Goal: Task Accomplishment & Management: Complete application form

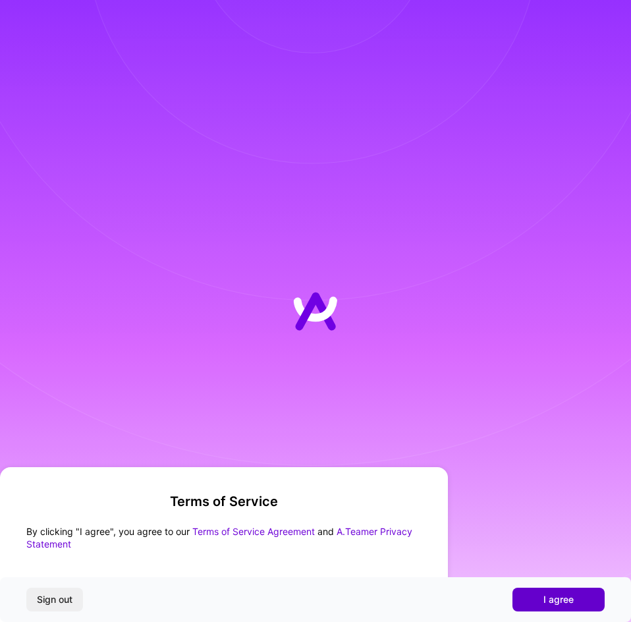
click at [547, 597] on span "I agree" at bounding box center [558, 599] width 30 height 13
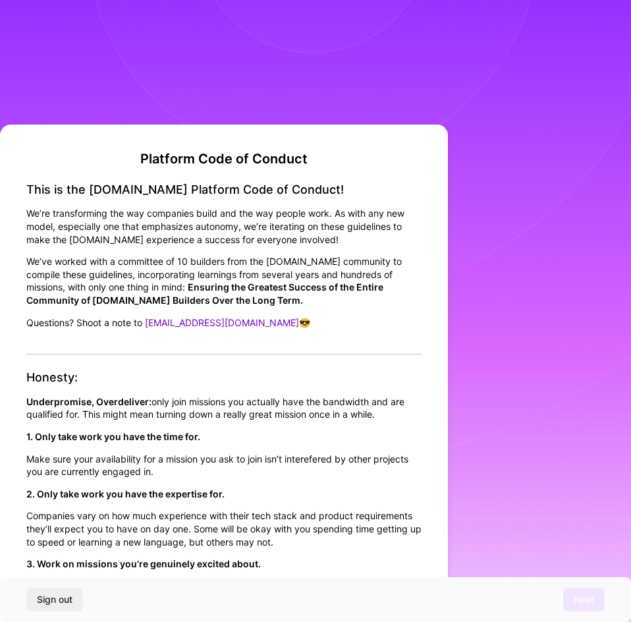
click at [526, 248] on div "Platform Code of Conduct This is the [DOMAIN_NAME] Platform Code of Conduct! We…" at bounding box center [315, 311] width 631 height 622
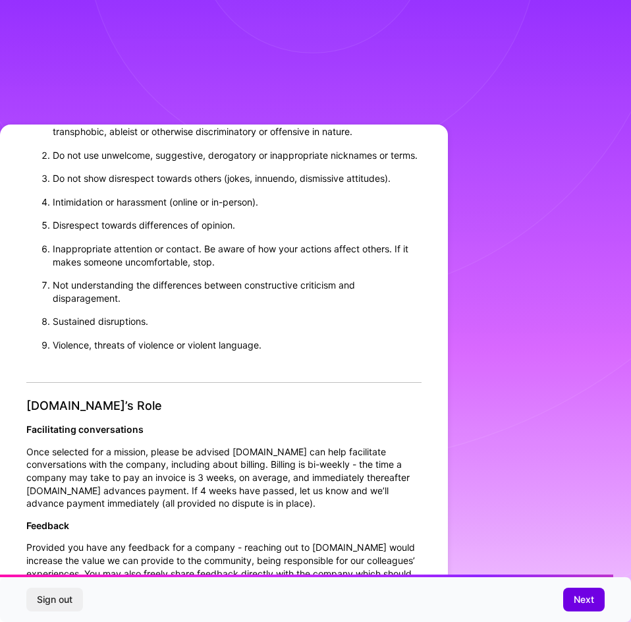
scroll to position [1186, 0]
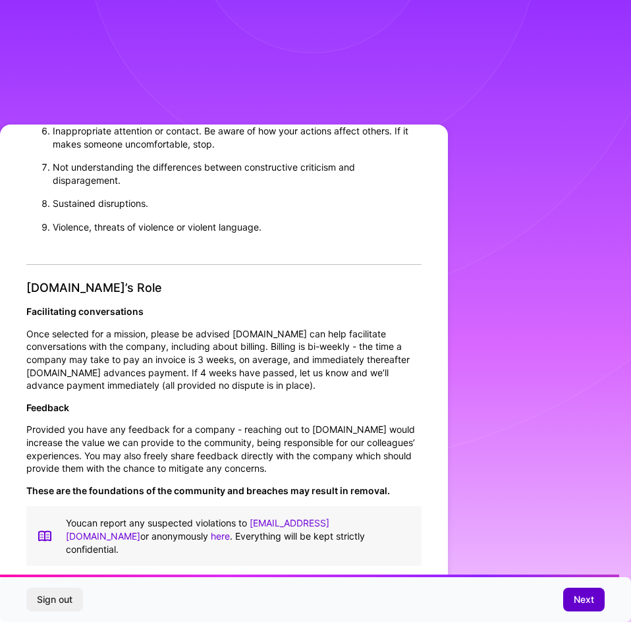
click at [574, 597] on span "Next" at bounding box center [584, 599] width 20 height 13
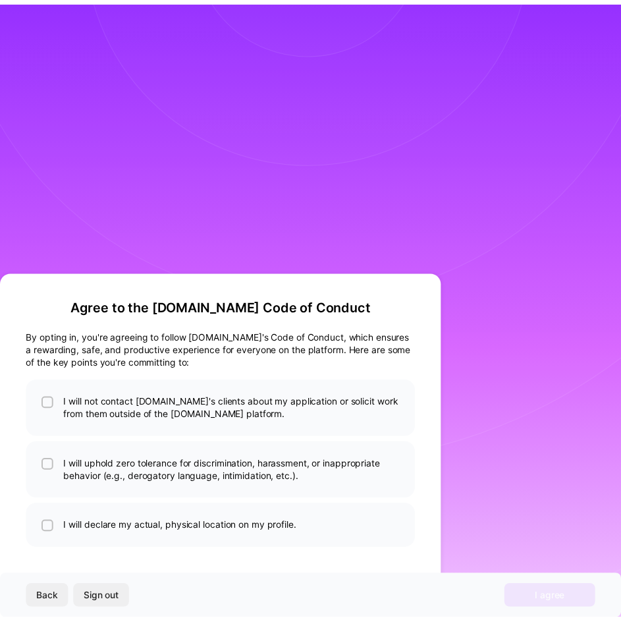
scroll to position [0, 0]
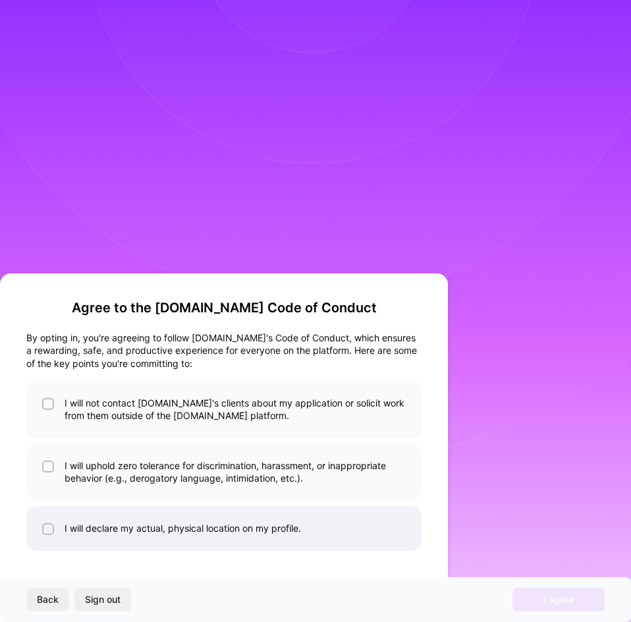
click at [63, 534] on li "I will declare my actual, physical location on my profile." at bounding box center [223, 528] width 395 height 45
checkbox input "true"
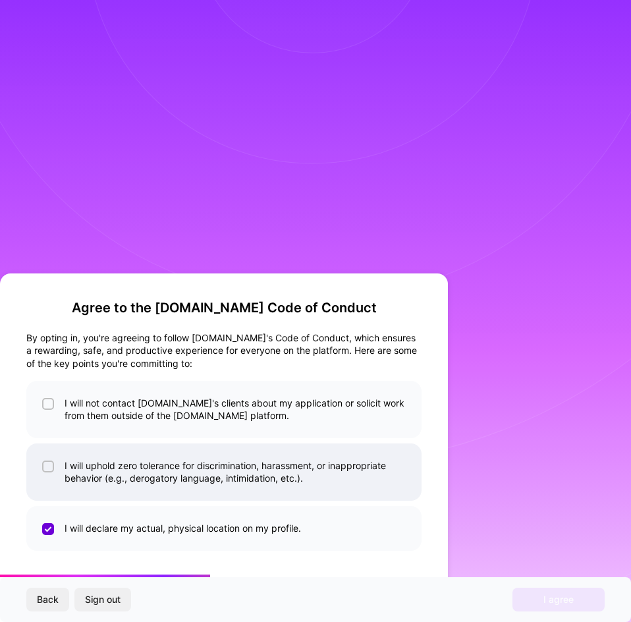
click at [90, 477] on li "I will uphold zero tolerance for discrimination, harassment, or inappropriate b…" at bounding box center [223, 471] width 395 height 57
checkbox input "true"
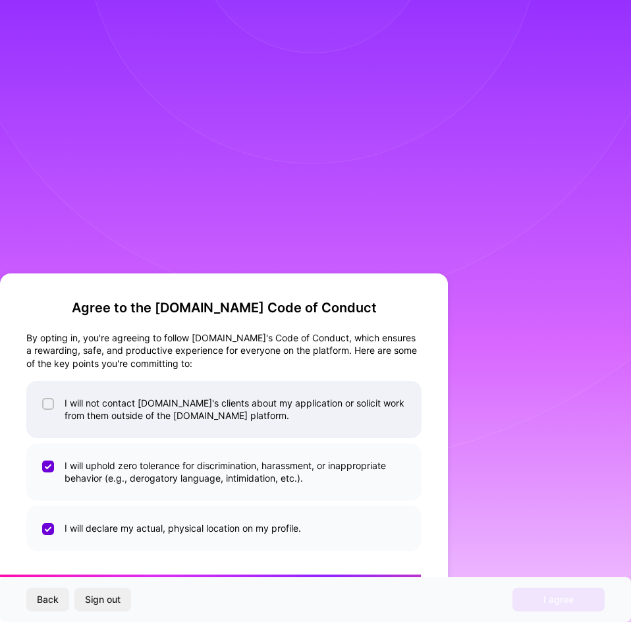
click at [92, 404] on li "I will not contact [DOMAIN_NAME]'s clients about my application or solicit work…" at bounding box center [223, 409] width 395 height 57
checkbox input "true"
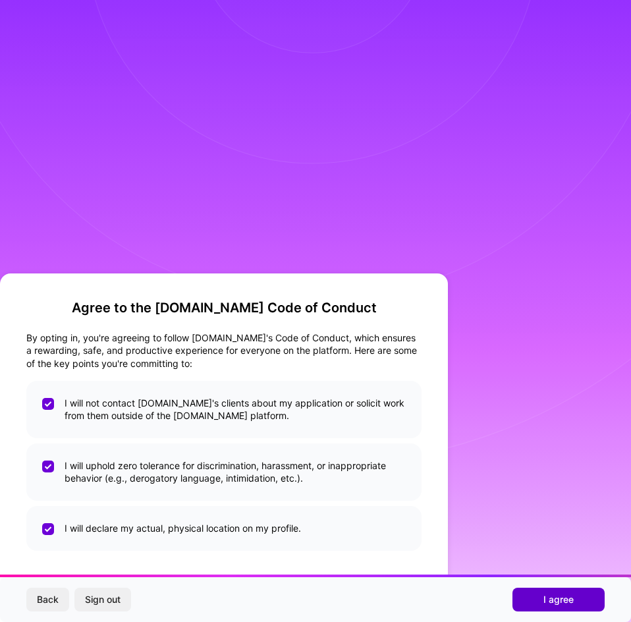
click at [533, 589] on button "I agree" at bounding box center [558, 600] width 92 height 24
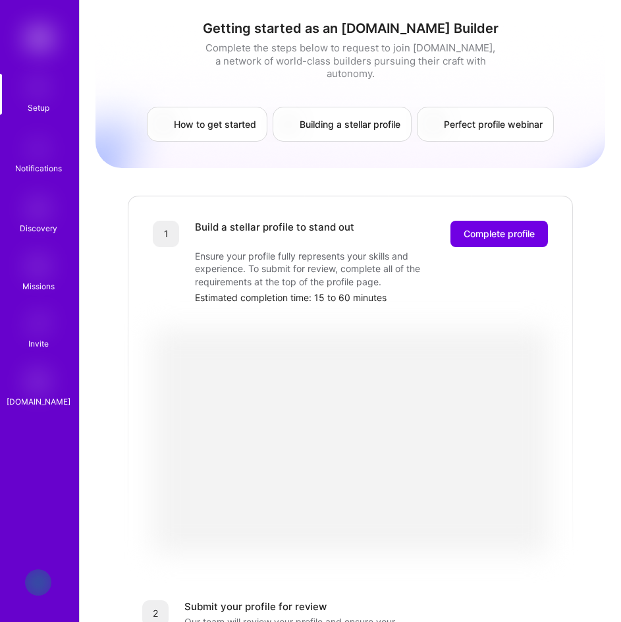
click at [559, 174] on div "Getting started as an [DOMAIN_NAME] Builder Complete the steps below to request…" at bounding box center [351, 504] width 510 height 989
click at [505, 227] on span "Complete profile" at bounding box center [499, 233] width 71 height 13
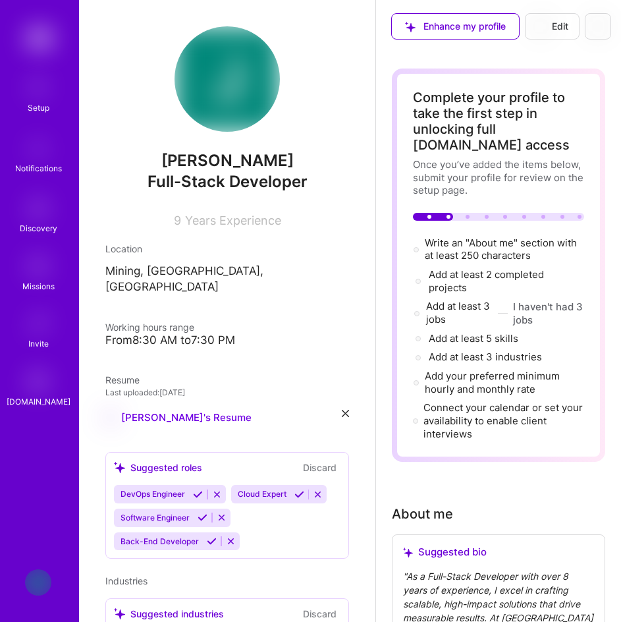
click at [40, 341] on div "Invite" at bounding box center [38, 343] width 20 height 13
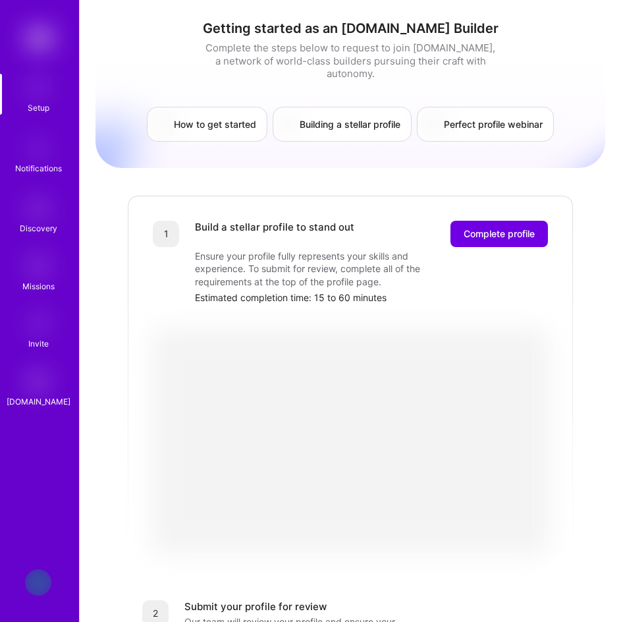
click at [594, 123] on div "How to get started Building a stellar profile Perfect profile webinar" at bounding box center [351, 124] width 510 height 35
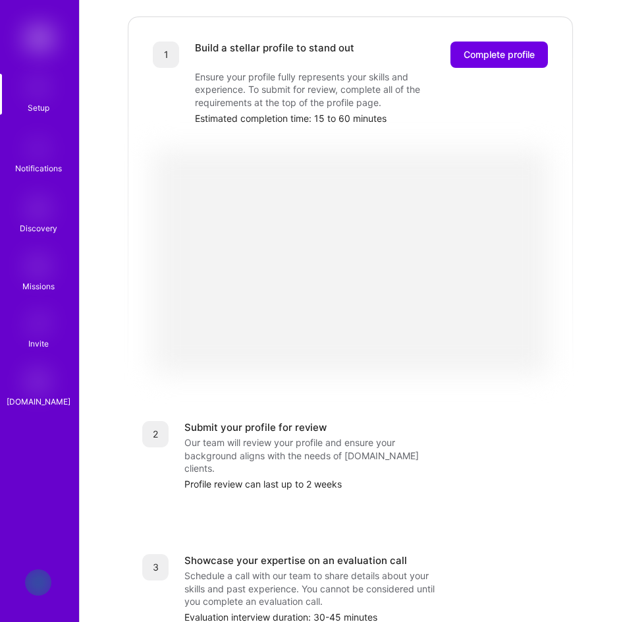
scroll to position [32, 0]
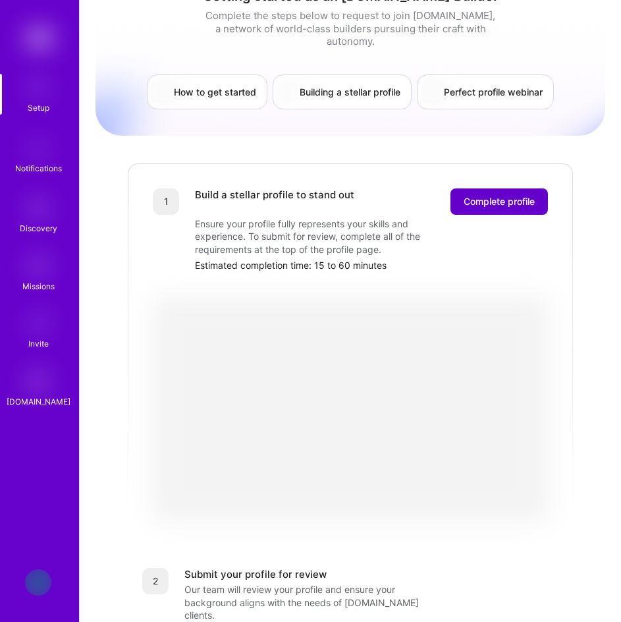
click at [488, 195] on span "Complete profile" at bounding box center [499, 201] width 71 height 13
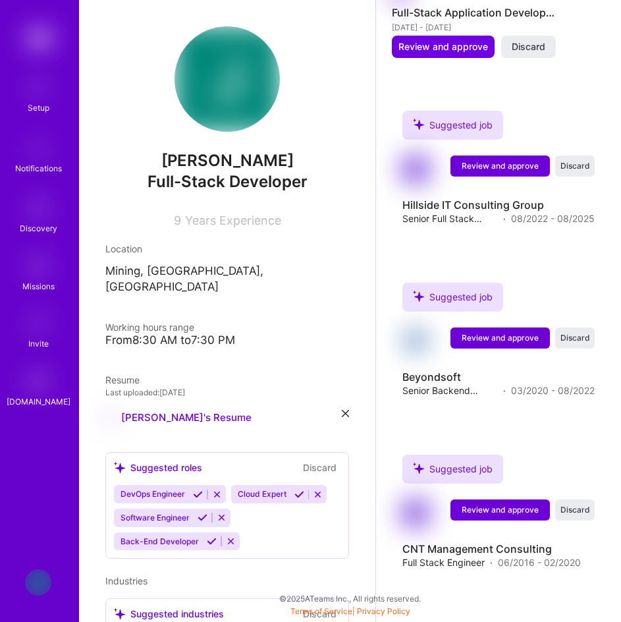
scroll to position [180, 0]
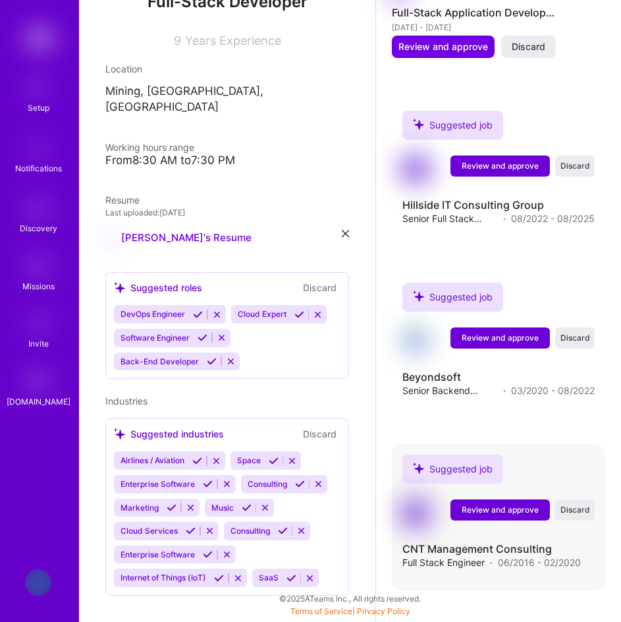
click at [487, 510] on span "Review and approve" at bounding box center [500, 509] width 77 height 11
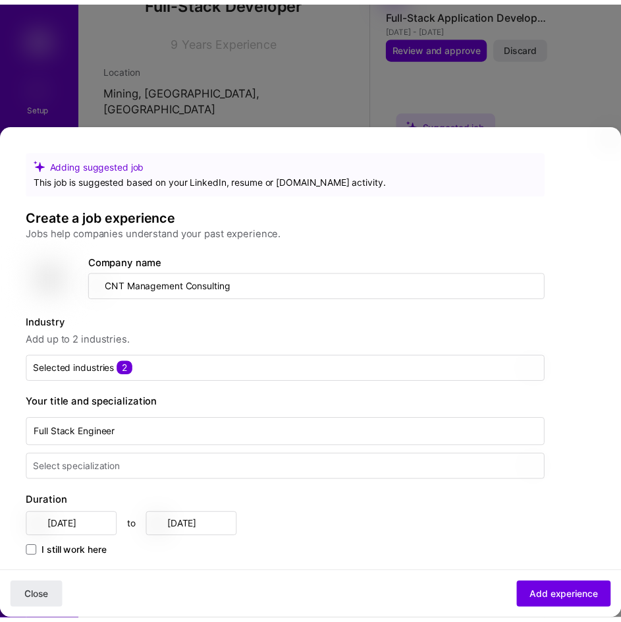
scroll to position [198, 0]
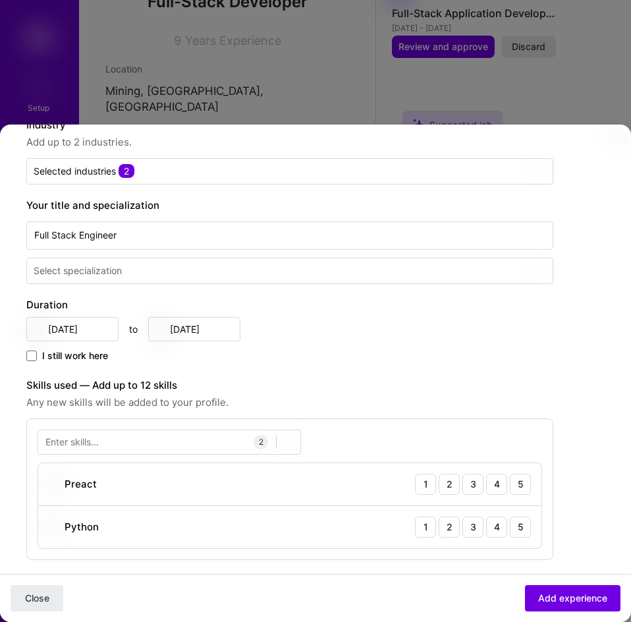
click at [616, 94] on div "Adding suggested job This job is suggested based on your LinkedIn, resume or [D…" at bounding box center [315, 311] width 631 height 622
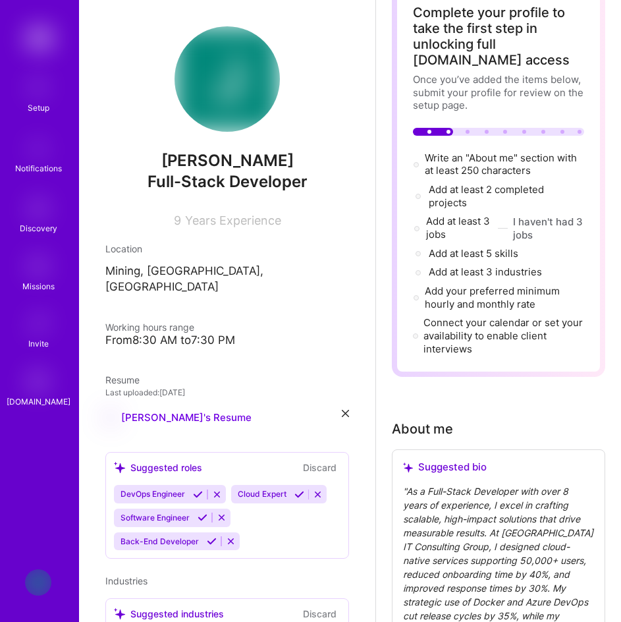
scroll to position [0, 0]
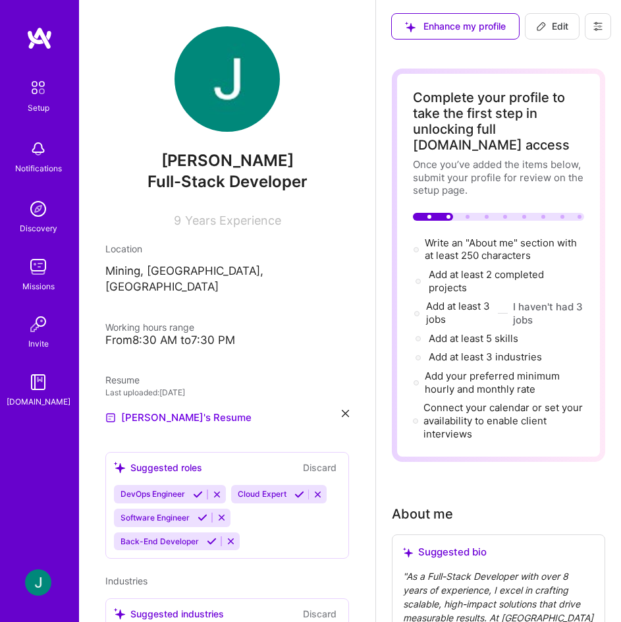
click at [585, 111] on div "Complete your profile to take the first step in unlocking full [DOMAIN_NAME] ac…" at bounding box center [498, 264] width 213 height 393
